Goal: Information Seeking & Learning: Check status

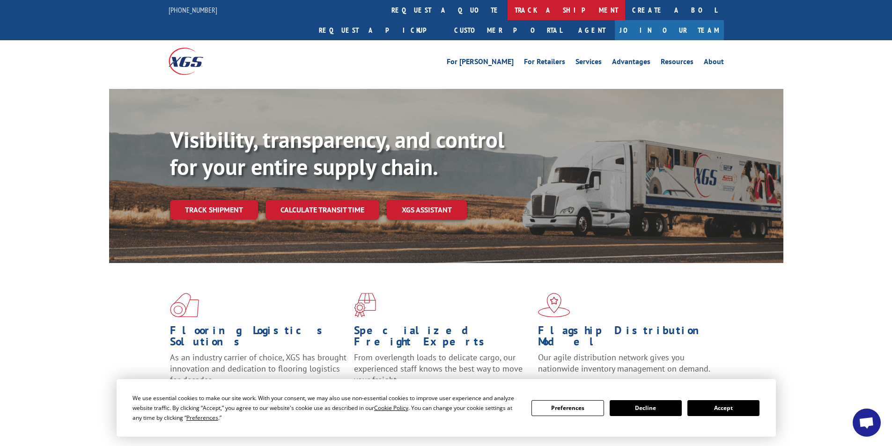
click at [508, 1] on link "track a shipment" at bounding box center [567, 10] width 118 height 20
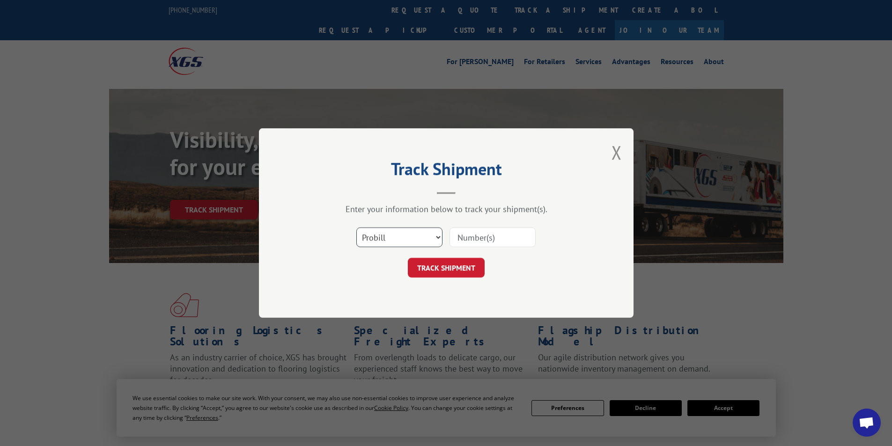
click at [404, 239] on select "Select category... Probill BOL PO" at bounding box center [400, 238] width 86 height 20
select select "po"
click at [357, 228] on select "Select category... Probill BOL PO" at bounding box center [400, 238] width 86 height 20
click at [484, 232] on input at bounding box center [493, 238] width 86 height 20
type input "p-19675"
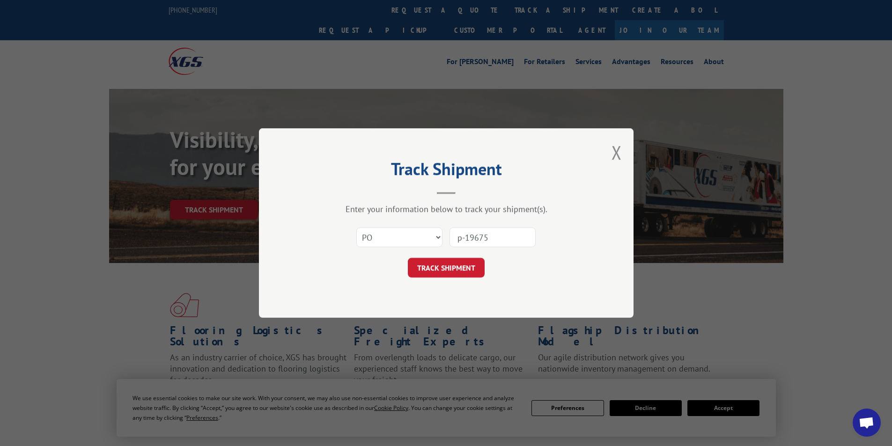
click at [436, 253] on div "Select category... Probill BOL PO p-19675" at bounding box center [446, 237] width 281 height 31
click at [433, 264] on button "TRACK SHIPMENT" at bounding box center [446, 268] width 77 height 20
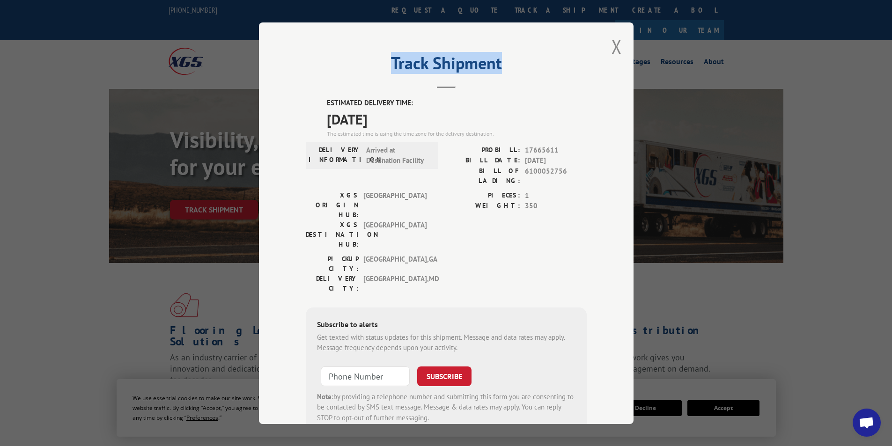
drag, startPoint x: 502, startPoint y: 34, endPoint x: 238, endPoint y: 26, distance: 264.8
click at [238, 26] on div "Track Shipment ESTIMATED DELIVERY TIME: [DATE] The estimated time is using the …" at bounding box center [446, 223] width 892 height 446
click at [491, 39] on div "Track Shipment ESTIMATED DELIVERY TIME: [DATE] The estimated time is using the …" at bounding box center [446, 223] width 375 height 402
click at [613, 46] on button "Close modal" at bounding box center [617, 46] width 10 height 25
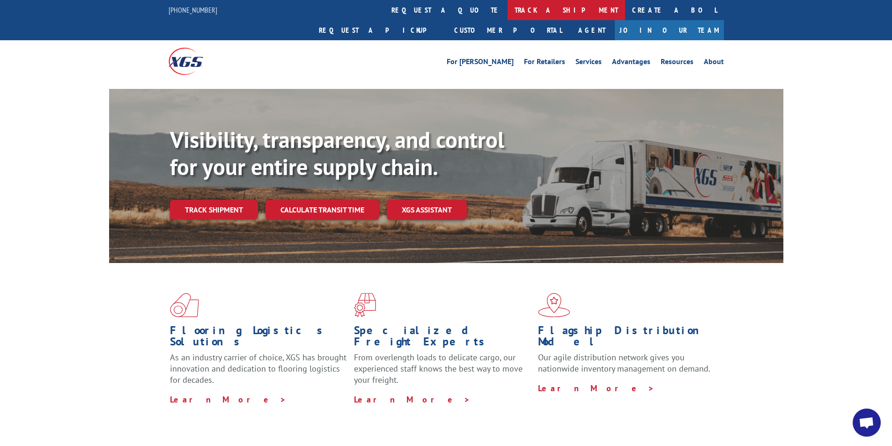
click at [508, 9] on link "track a shipment" at bounding box center [567, 10] width 118 height 20
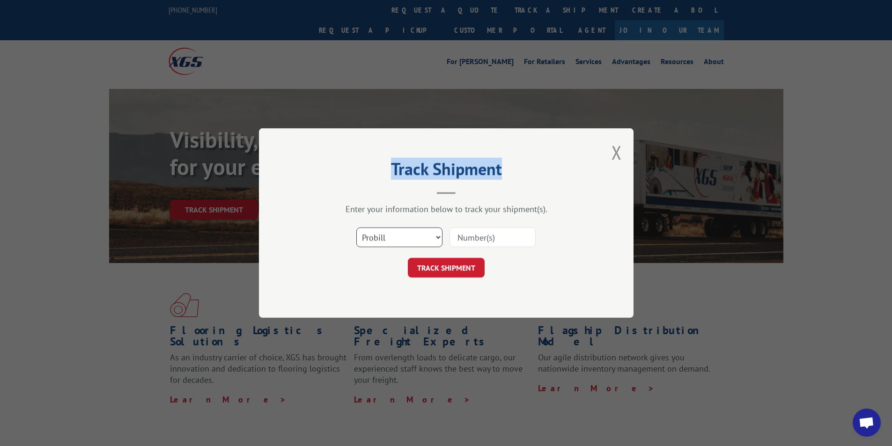
drag, startPoint x: 387, startPoint y: 241, endPoint x: 388, endPoint y: 246, distance: 5.7
click at [387, 241] on select "Select category... Probill BOL PO" at bounding box center [400, 238] width 86 height 20
select select "po"
click at [357, 228] on select "Select category... Probill BOL PO" at bounding box center [400, 238] width 86 height 20
click at [476, 238] on input at bounding box center [493, 238] width 86 height 20
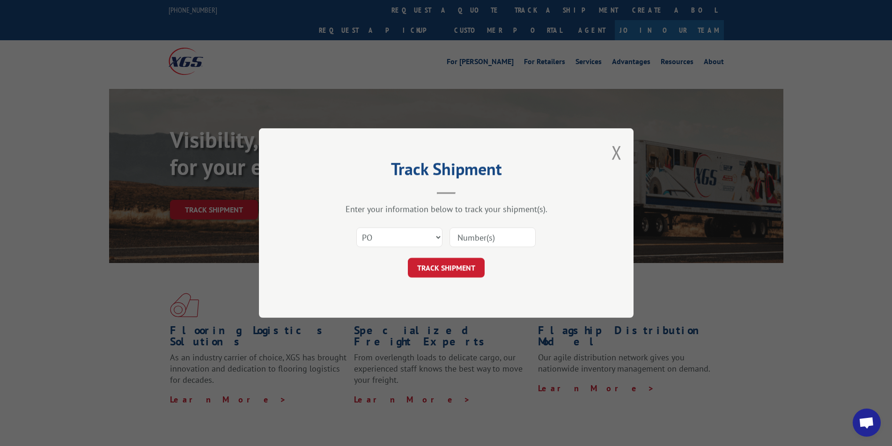
type input "p-19675"
click at [450, 271] on button "TRACK SHIPMENT" at bounding box center [446, 268] width 77 height 20
